Goal: Task Accomplishment & Management: Manage account settings

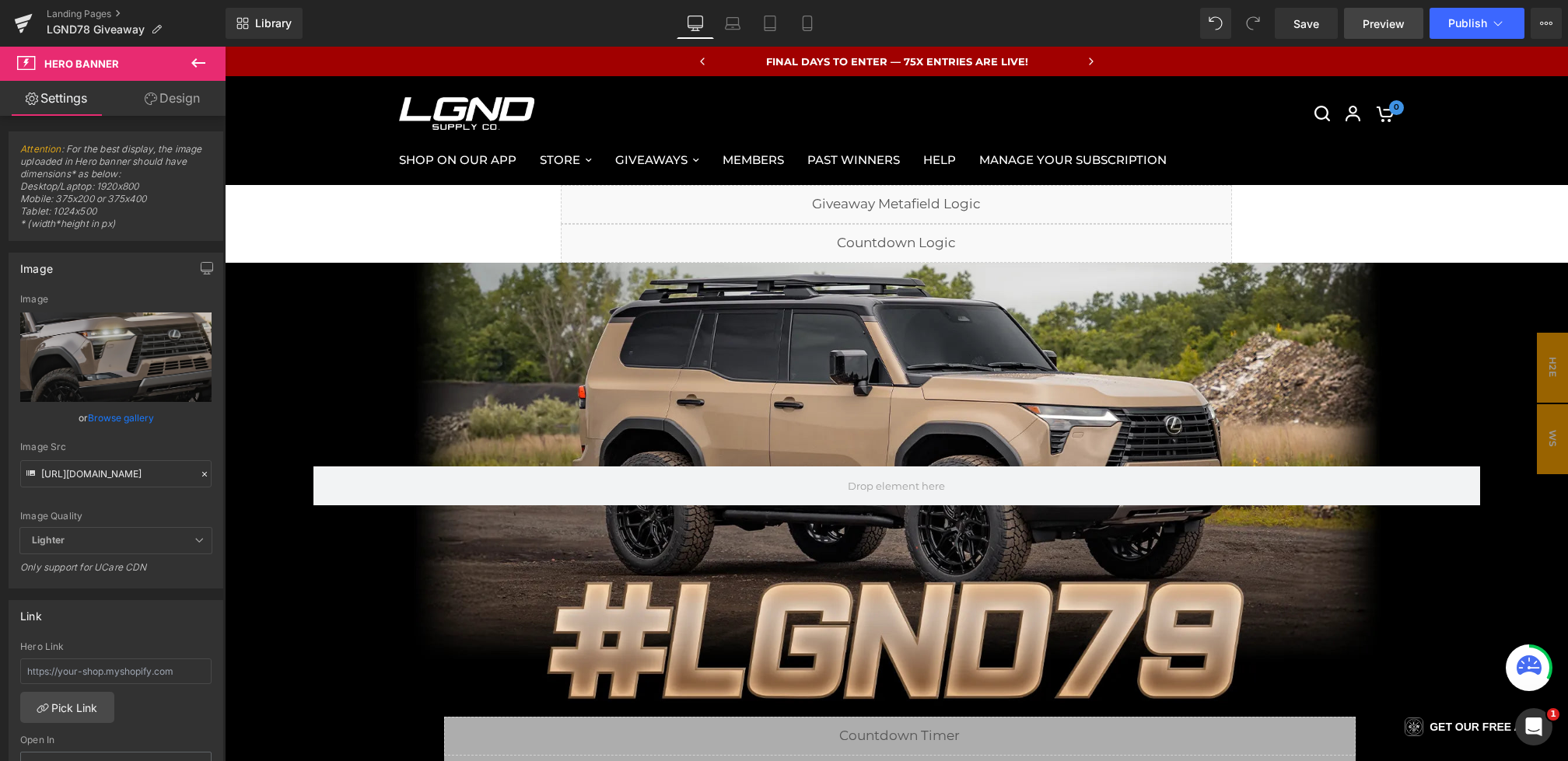
click at [1355, 16] on link "Preview" at bounding box center [1384, 23] width 80 height 31
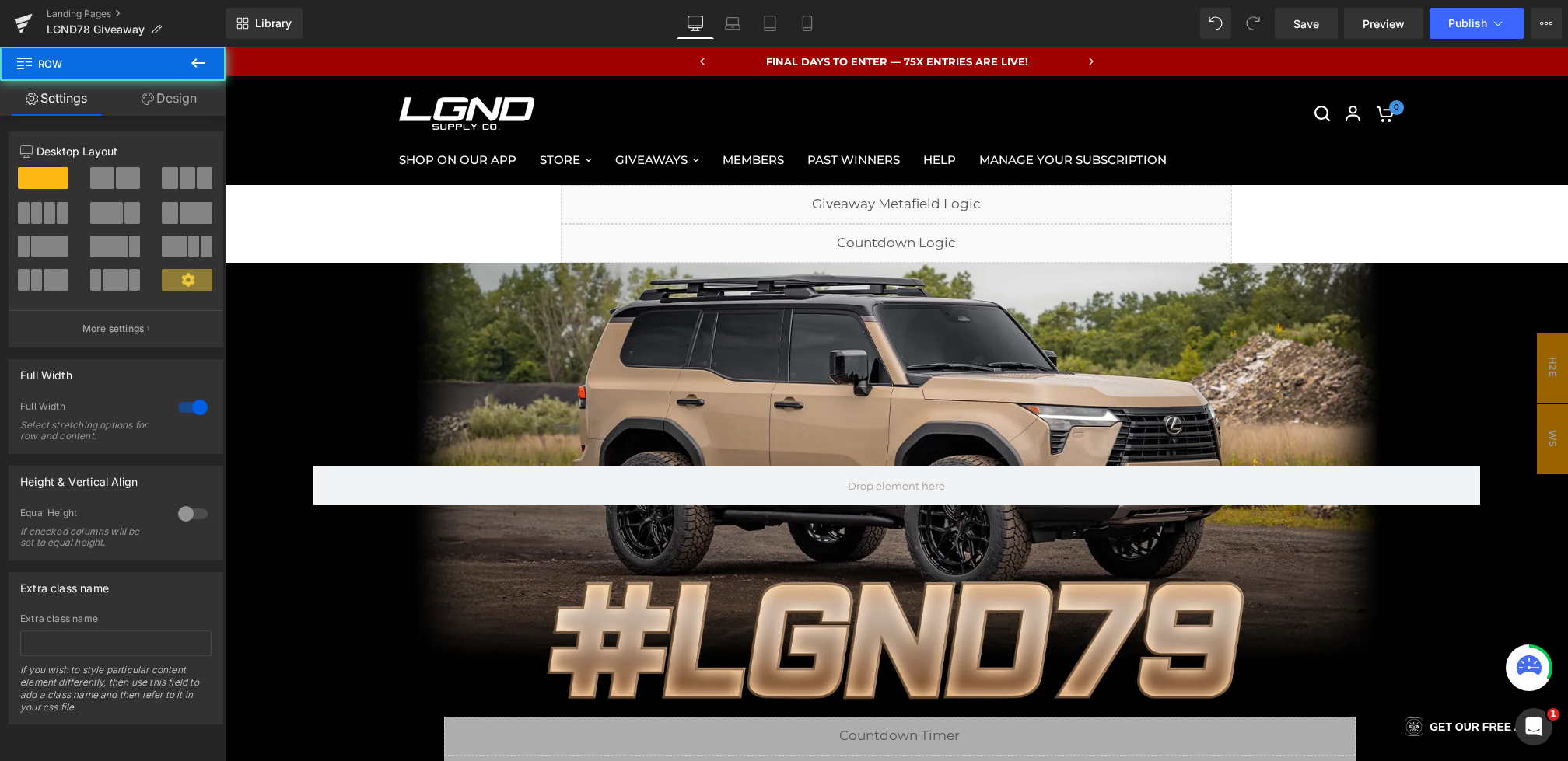
click at [1535, 368] on div "Hero Banner Row Liquid Liquid Row HOW DO I ENTER? Heading Entering is easy! Rig…" at bounding box center [896, 644] width 1343 height 763
click at [1547, 368] on span "H2E" at bounding box center [1553, 368] width 31 height 70
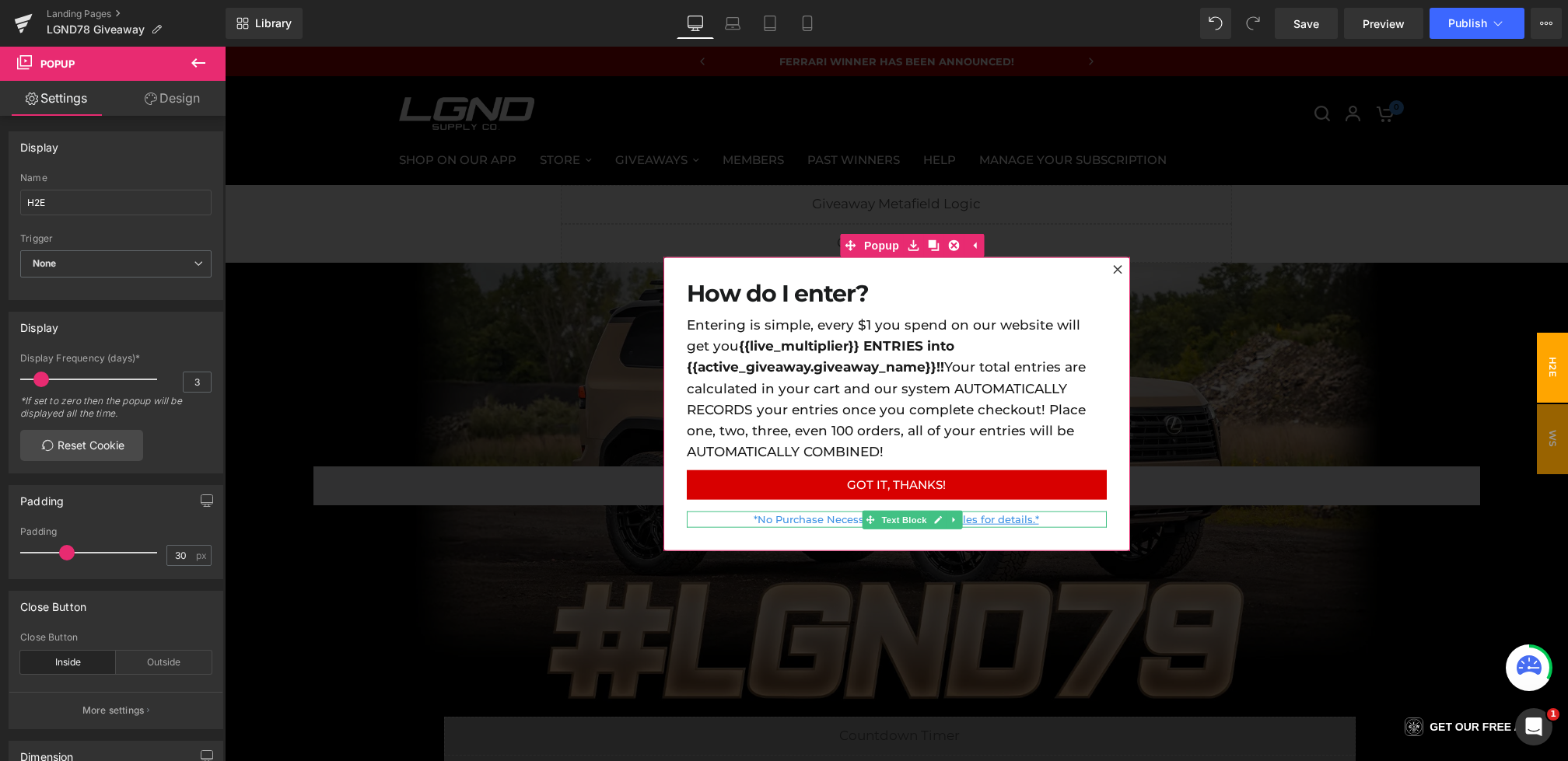
click at [832, 516] on link "*No Purchase Necessary - See Official Rules for details.*" at bounding box center [896, 519] width 285 height 13
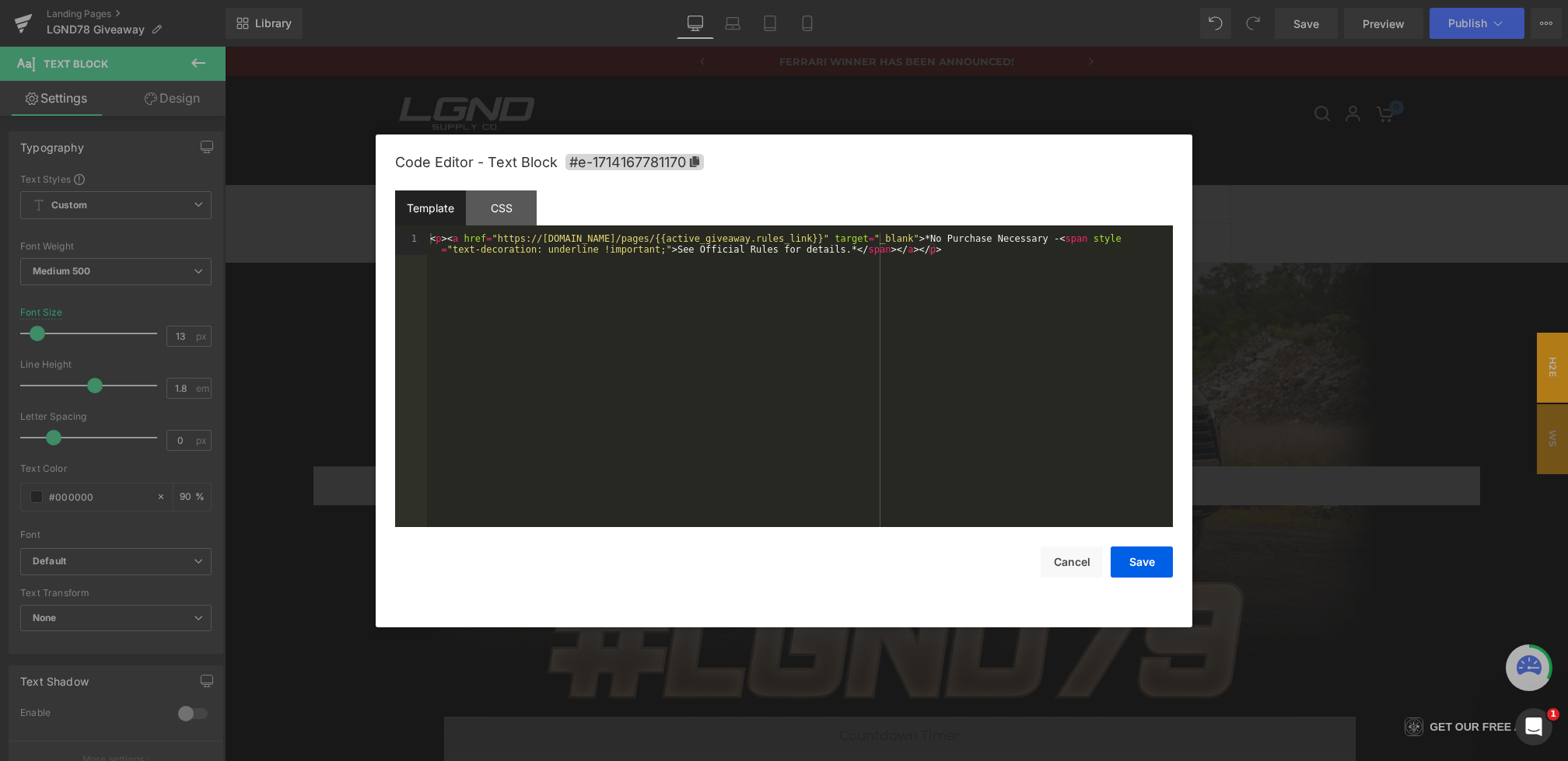
click at [799, 0] on div "Hero Banner You are previewing how the will restyle your page. You can not edit…" at bounding box center [784, 0] width 1568 height 0
click at [1064, 563] on button "Cancel" at bounding box center [1072, 562] width 63 height 31
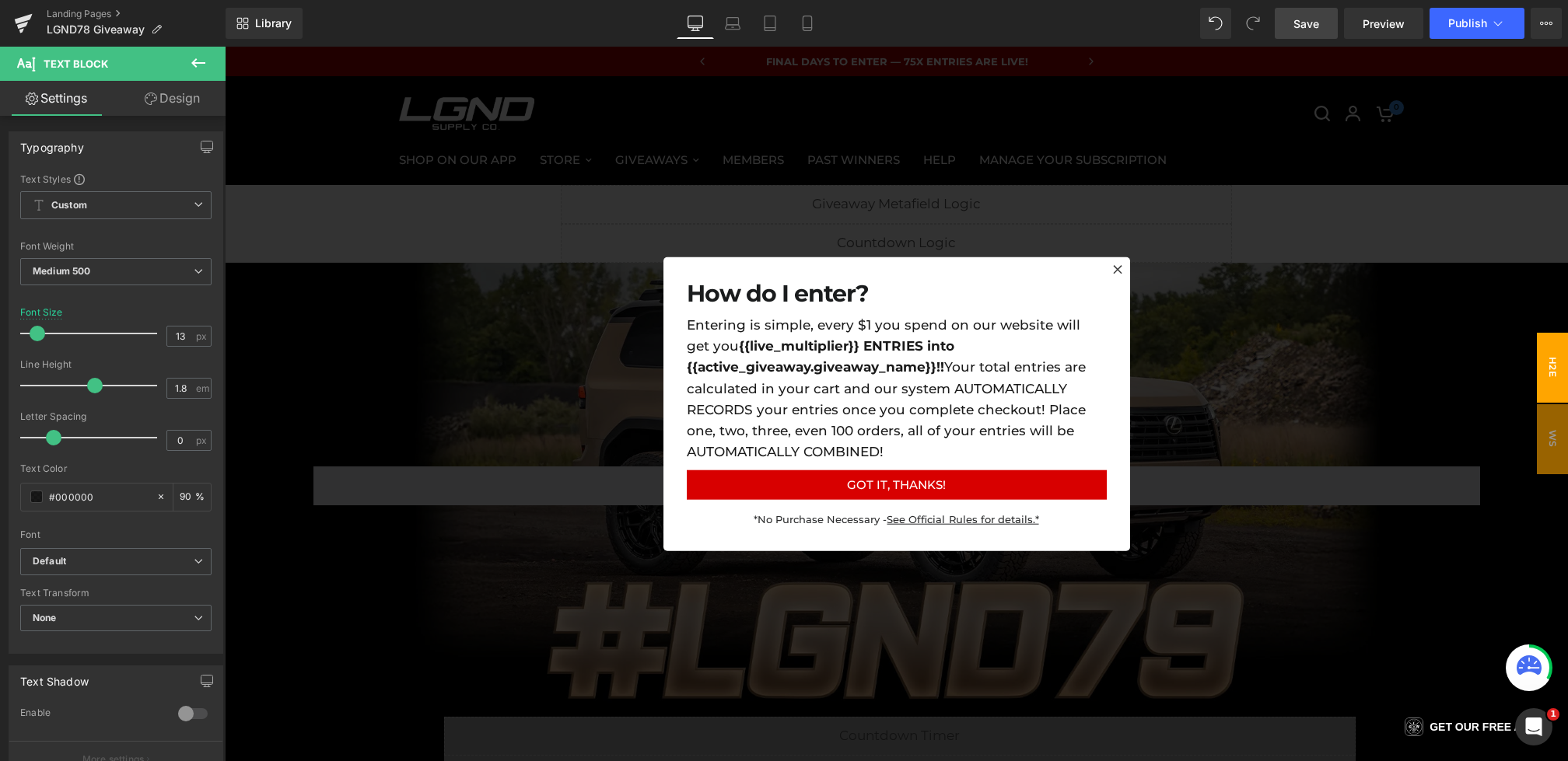
click at [1307, 12] on link "Save" at bounding box center [1306, 23] width 63 height 31
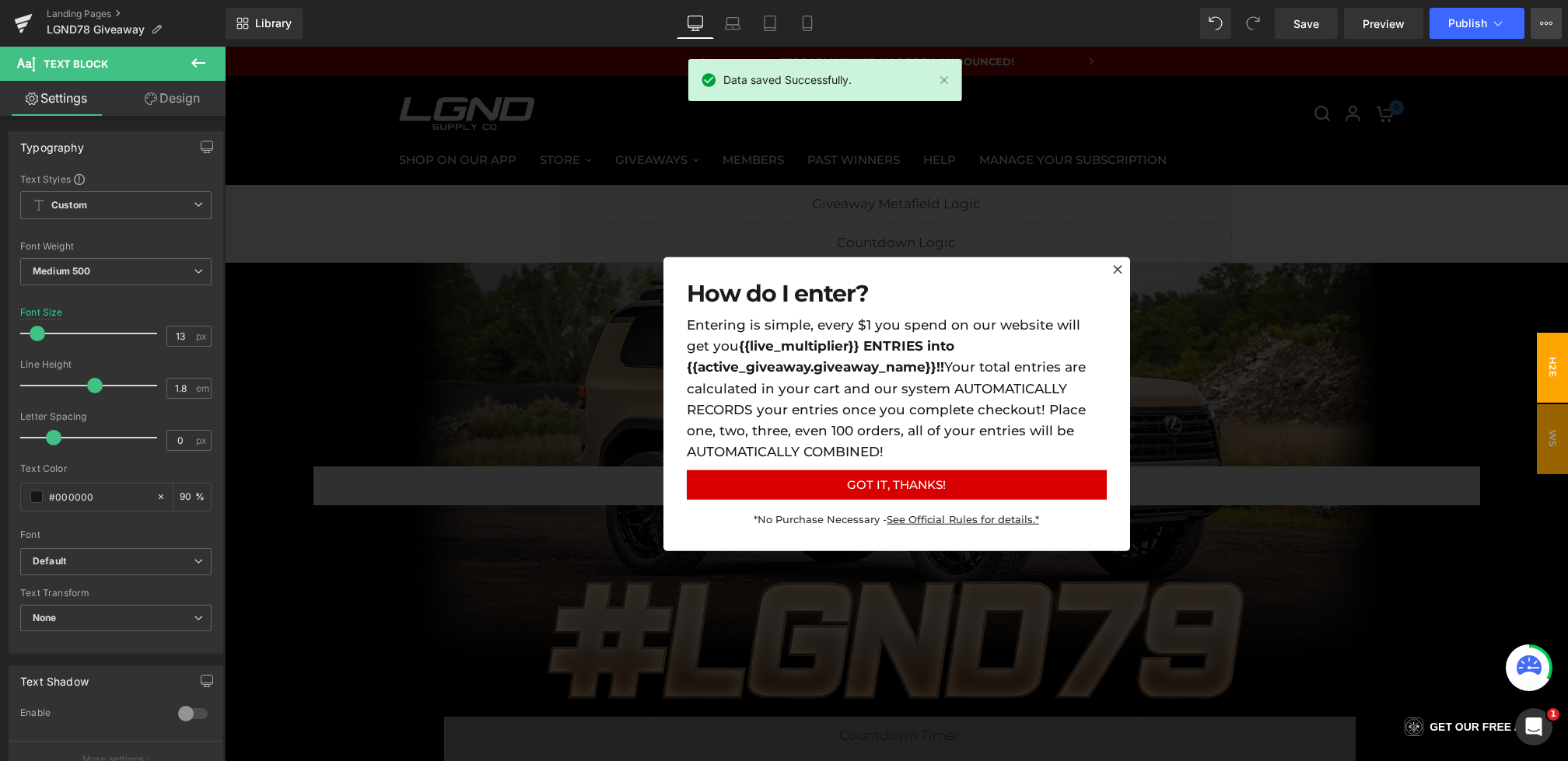
click at [1541, 35] on button "View Live Page View with current Template Save Template to Library Schedule Pub…" at bounding box center [1547, 23] width 31 height 31
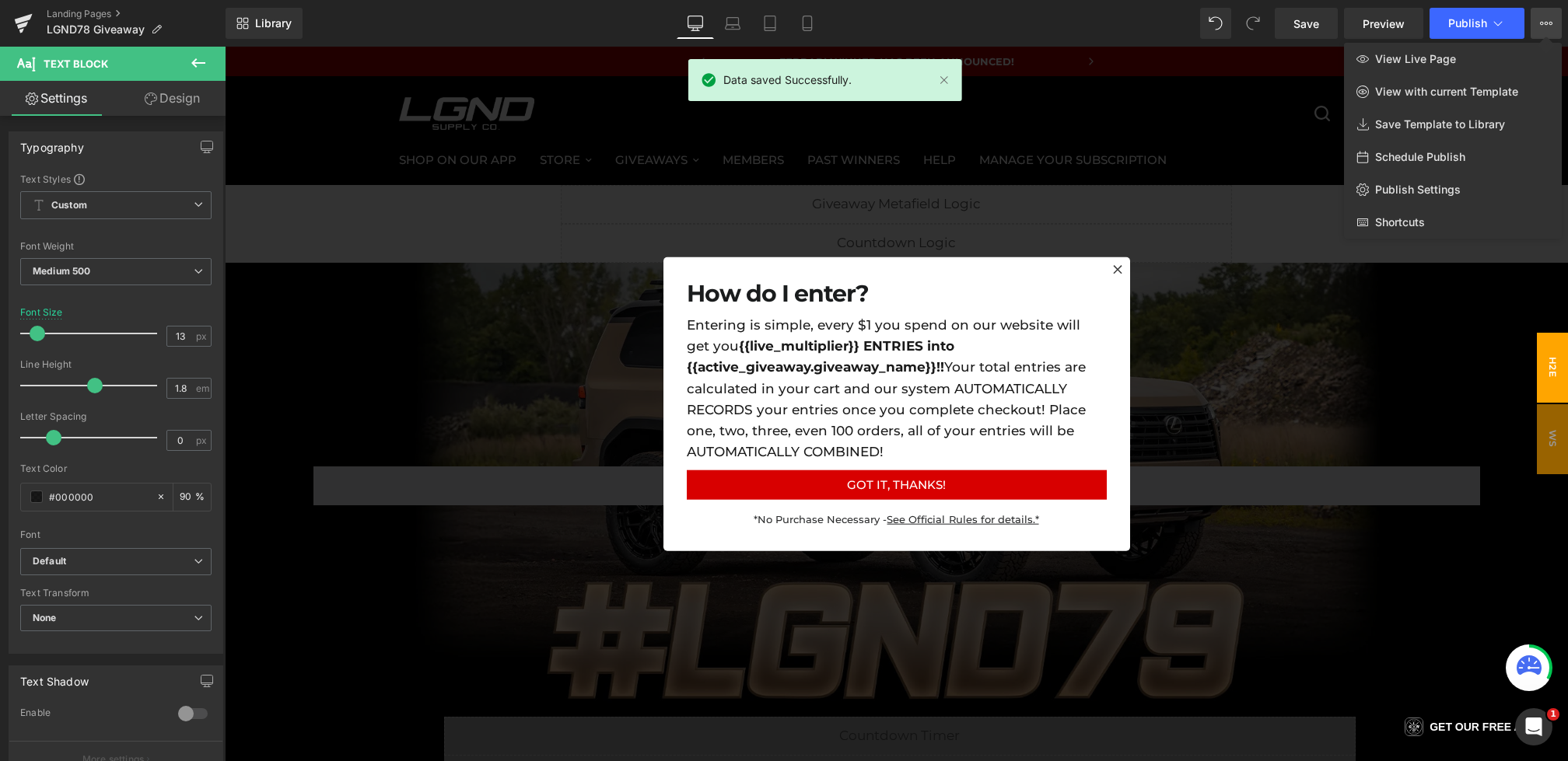
click at [1441, 155] on span "Schedule Publish" at bounding box center [1420, 157] width 90 height 14
select select
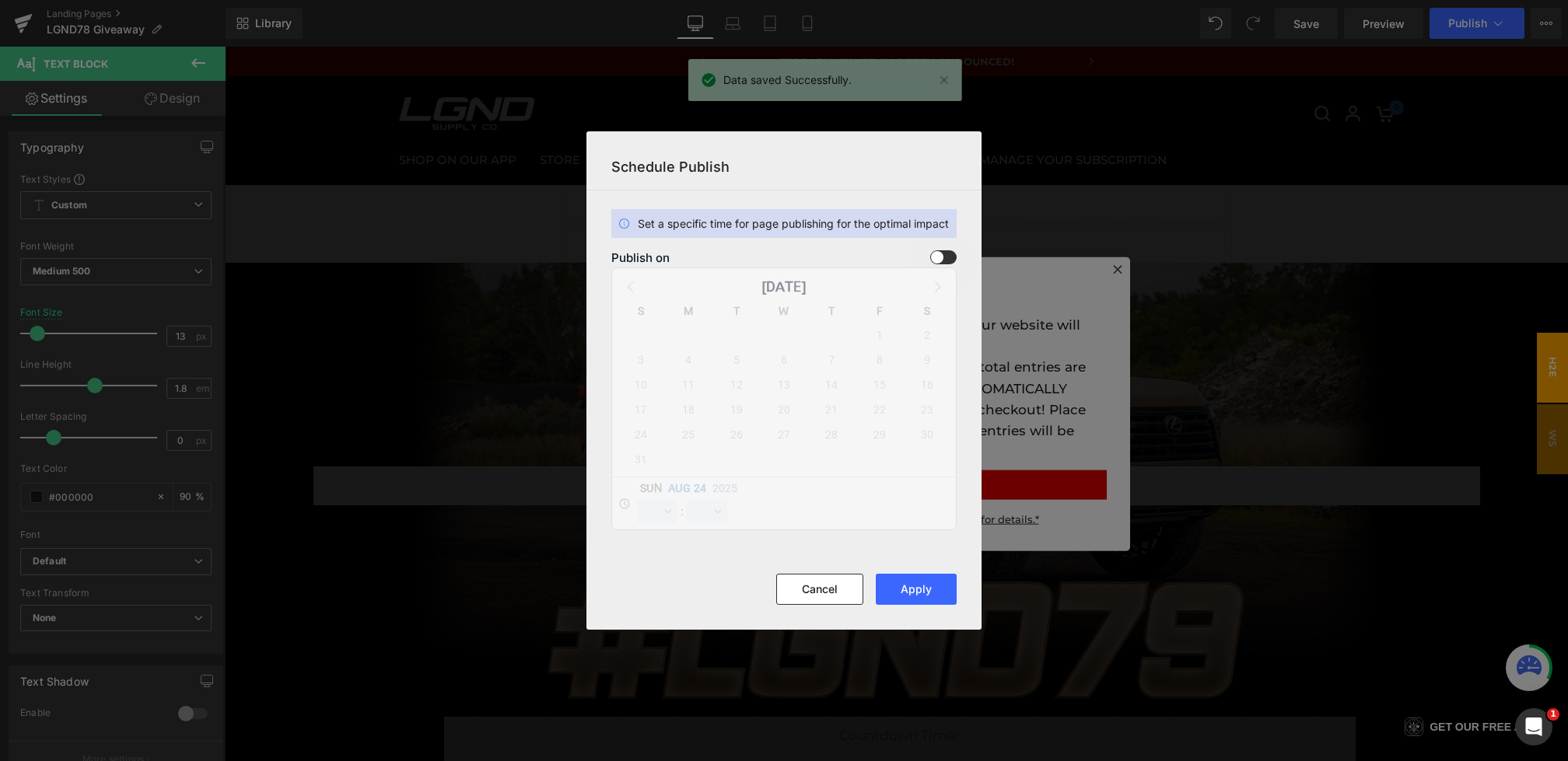
click at [957, 262] on label at bounding box center [943, 257] width 27 height 14
click at [0, 0] on input "checkbox" at bounding box center [0, 0] width 0 height 0
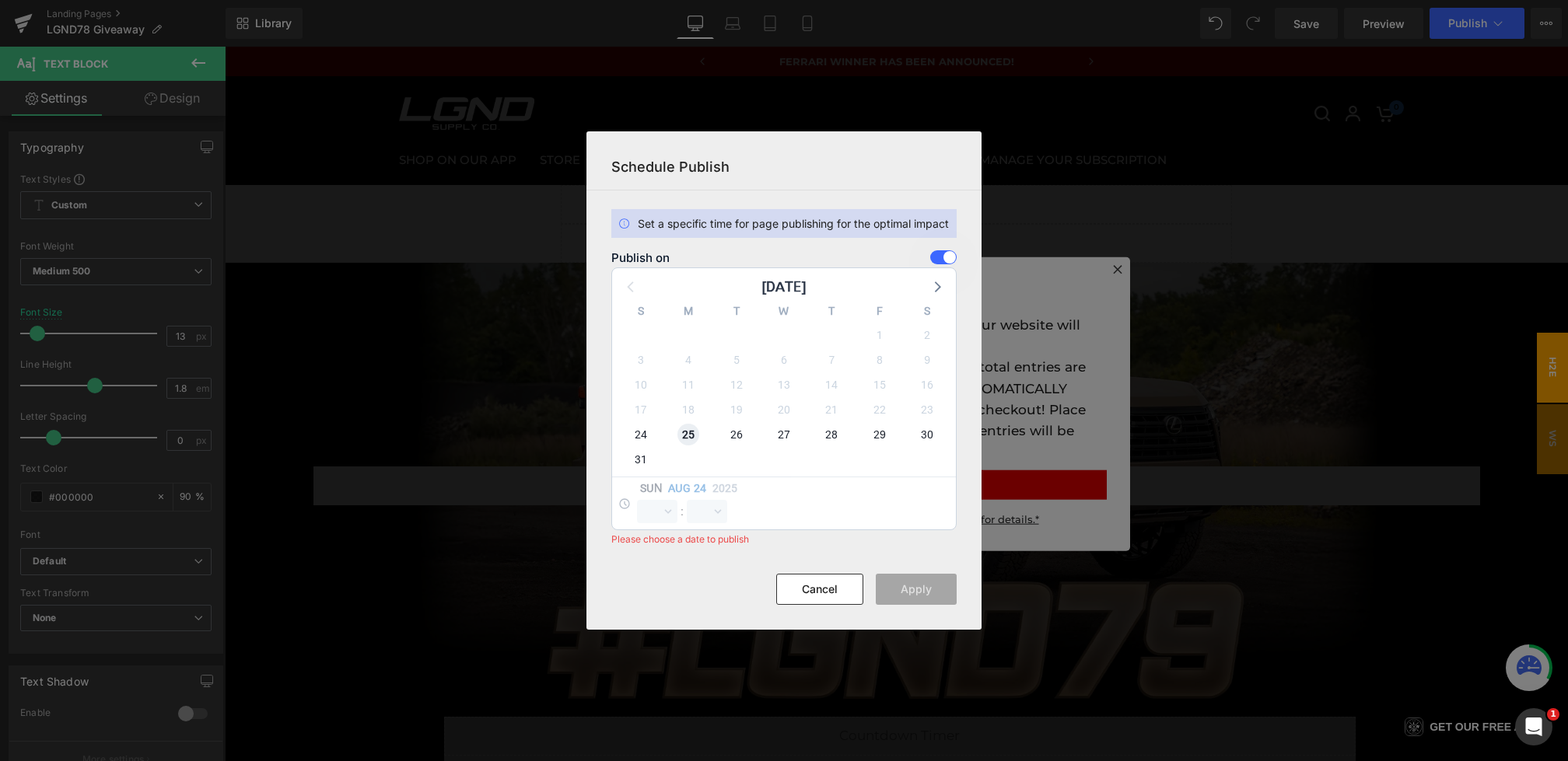
click at [686, 430] on span "25" at bounding box center [688, 434] width 21 height 21
select select "23"
select select "38"
click at [658, 505] on select "00 01 02 03 04 05 06 07 08 09 10 11 12 13 14 15 16 17 18 19 20 21 22 23" at bounding box center [657, 511] width 40 height 23
select select "0"
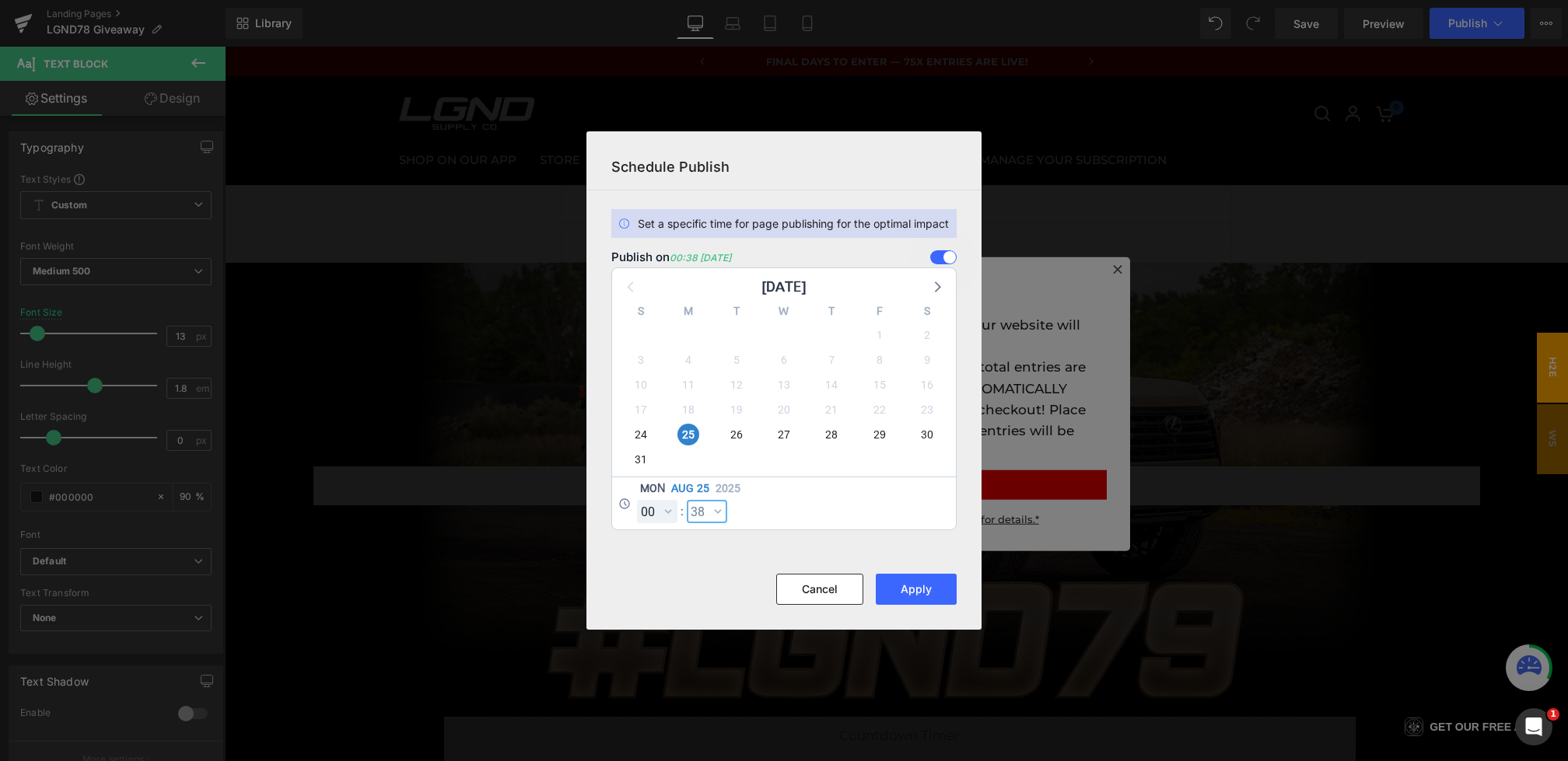
click at [701, 513] on select "00 01 02 03 04 05 06 07 08 09 10 11 12 13 14 15 16 17 18 19 20 21 22 23 24 25 2…" at bounding box center [706, 511] width 40 height 23
select select "0"
click at [896, 575] on button "Apply" at bounding box center [916, 590] width 81 height 31
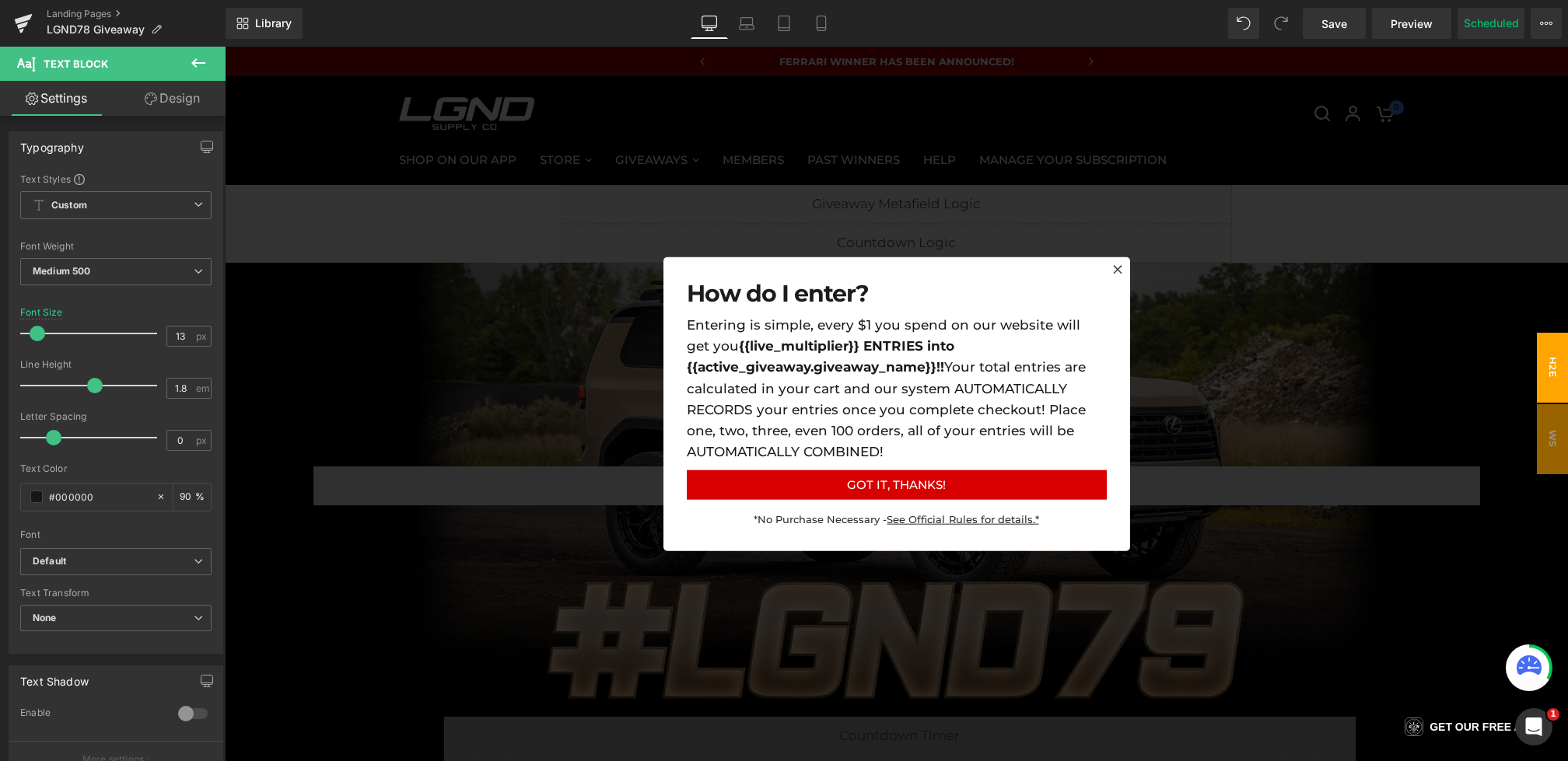
click at [1181, 332] on div at bounding box center [896, 404] width 1343 height 715
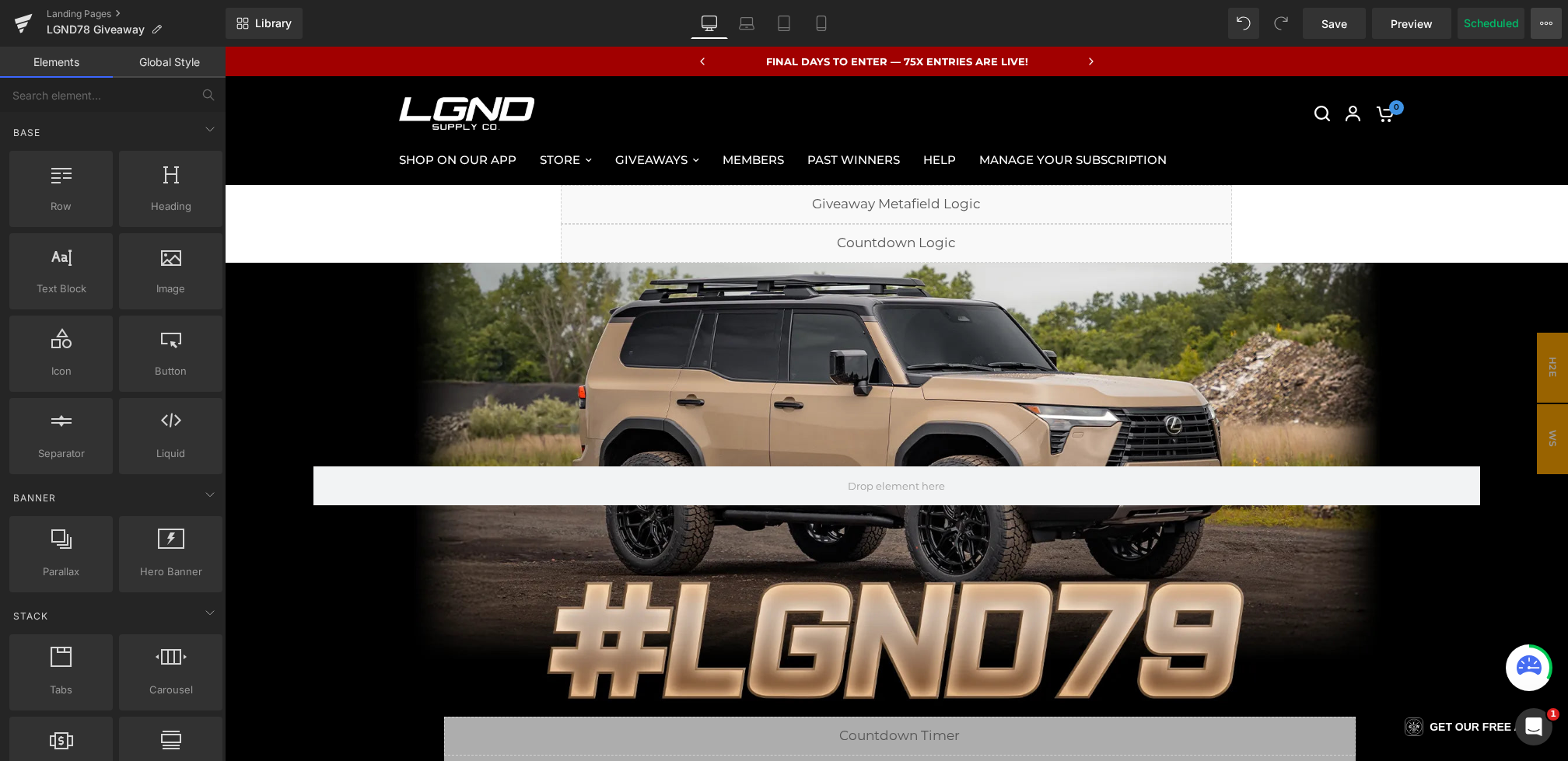
click at [1533, 13] on button "View Live Page View with current Template Save Template to Library Schedule Pub…" at bounding box center [1547, 23] width 31 height 31
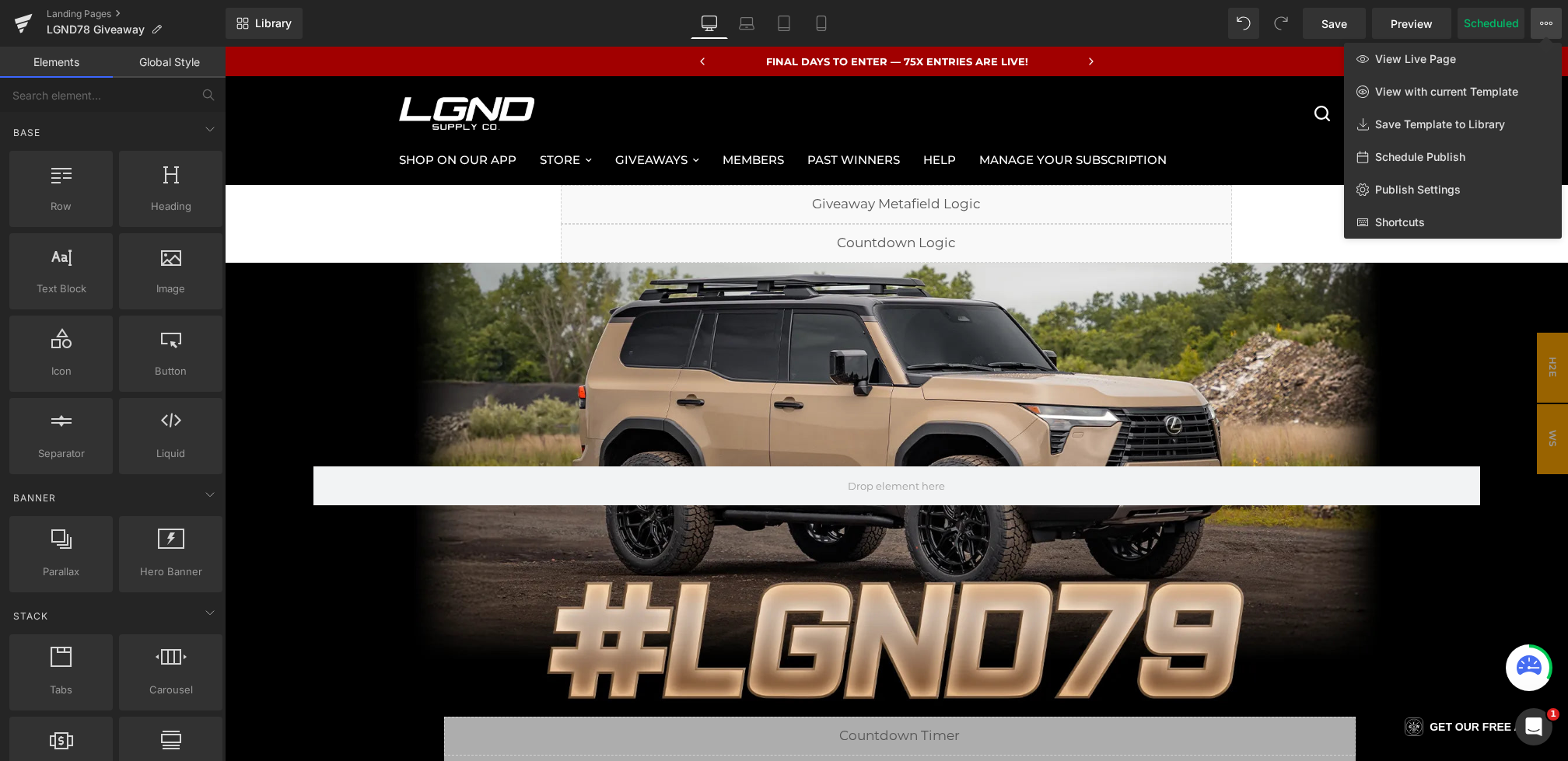
click at [1424, 150] on span "Schedule Publish" at bounding box center [1420, 157] width 90 height 14
select select
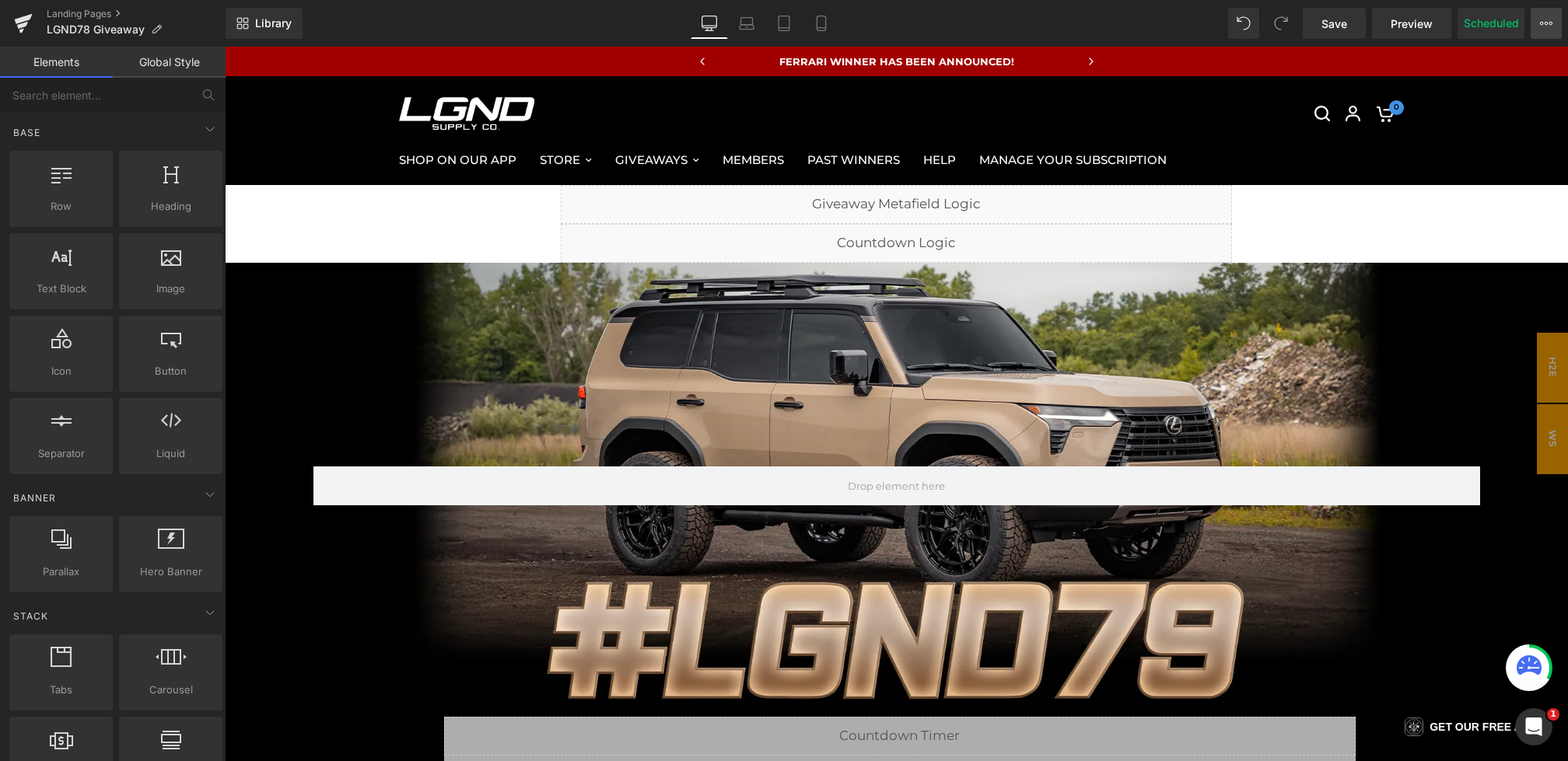
click at [1546, 20] on icon at bounding box center [1547, 23] width 13 height 13
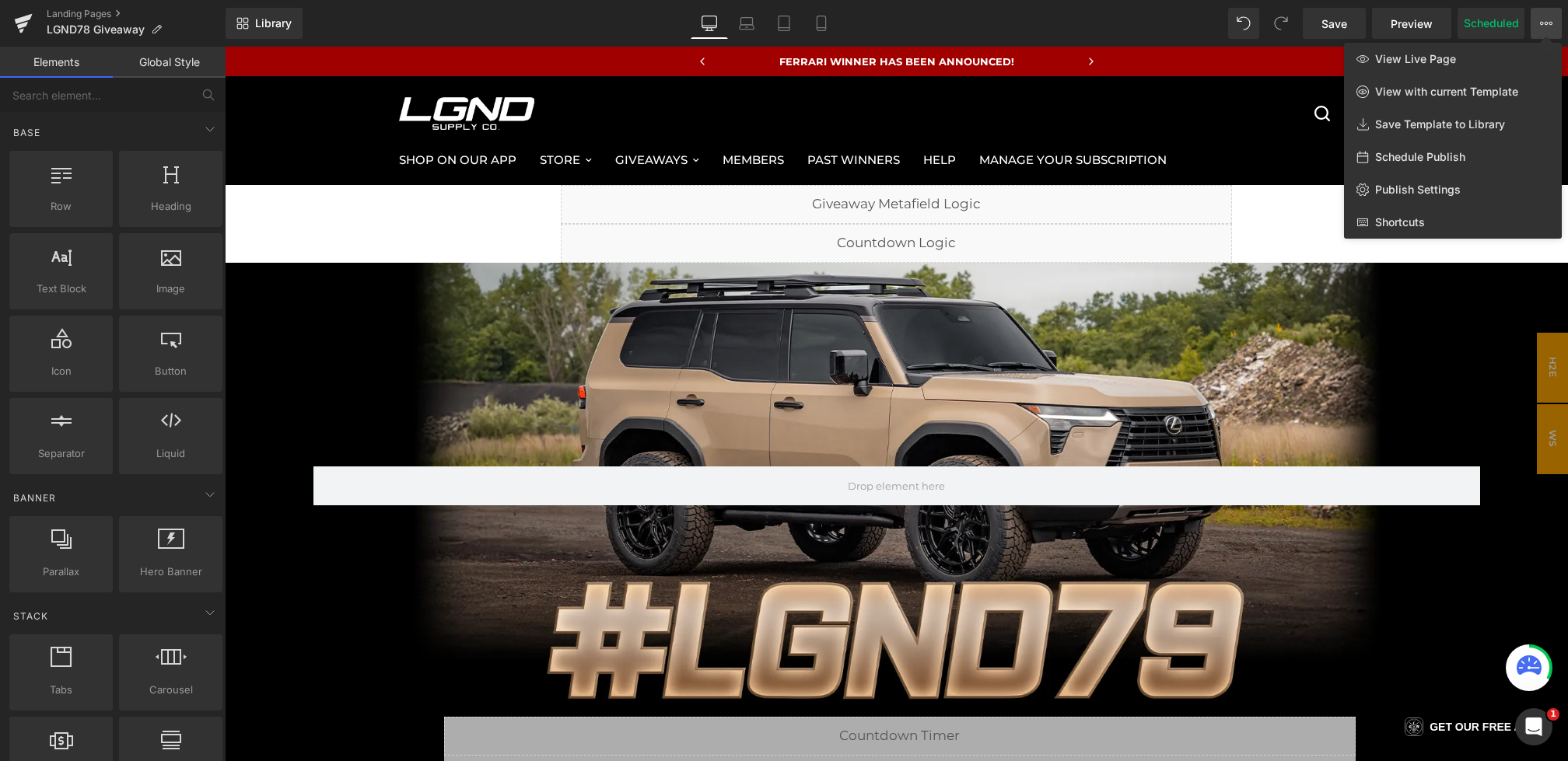
click at [1415, 159] on span "Schedule Publish" at bounding box center [1420, 157] width 90 height 14
select select
